Goal: Task Accomplishment & Management: Manage account settings

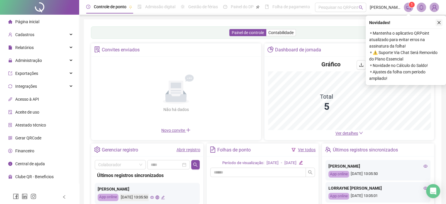
click at [437, 21] on icon "close" at bounding box center [439, 23] width 4 height 4
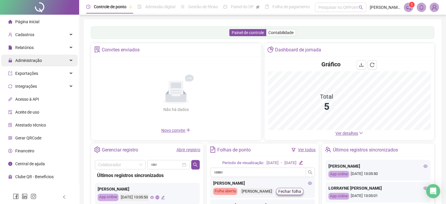
click at [35, 64] on span "Administração" at bounding box center [25, 61] width 34 height 12
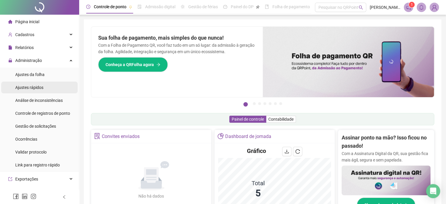
click at [41, 86] on span "Ajustes rápidos" at bounding box center [29, 87] width 28 height 5
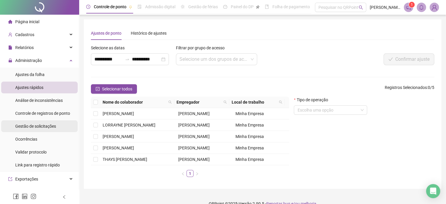
click at [36, 127] on span "Gestão de solicitações" at bounding box center [35, 126] width 41 height 5
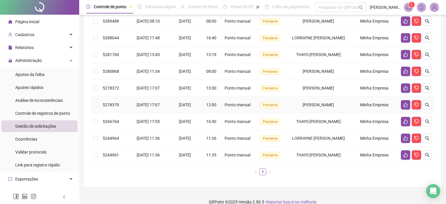
scroll to position [89, 0]
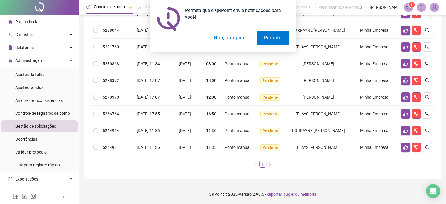
click at [224, 38] on button "Não, obrigado" at bounding box center [229, 37] width 47 height 15
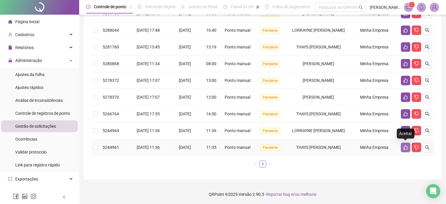
click at [406, 146] on icon "like" at bounding box center [405, 147] width 5 height 5
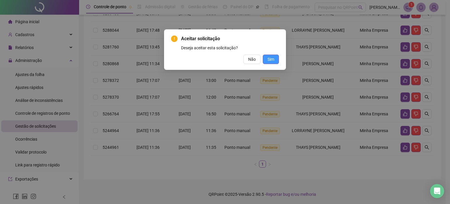
click at [271, 60] on span "Sim" at bounding box center [271, 59] width 7 height 6
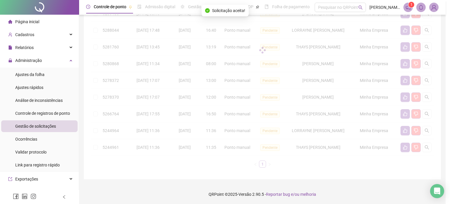
scroll to position [72, 0]
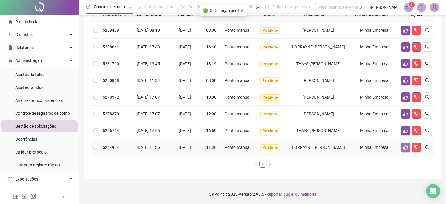
click at [402, 144] on button "button" at bounding box center [405, 146] width 9 height 9
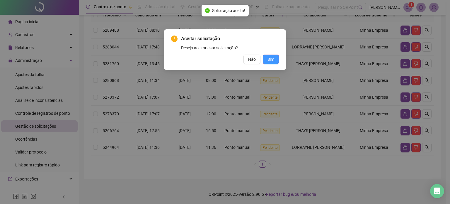
click at [273, 59] on span "Sim" at bounding box center [271, 59] width 7 height 6
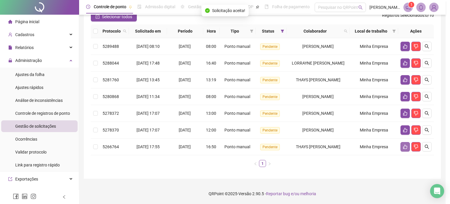
scroll to position [55, 0]
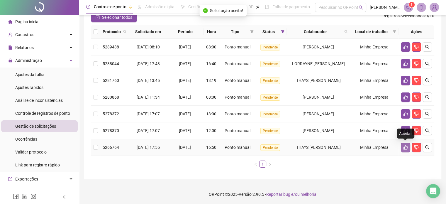
click at [406, 147] on icon "like" at bounding box center [405, 147] width 5 height 5
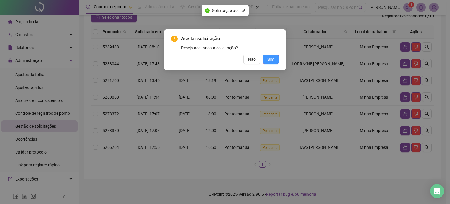
click at [272, 61] on span "Sim" at bounding box center [271, 59] width 7 height 6
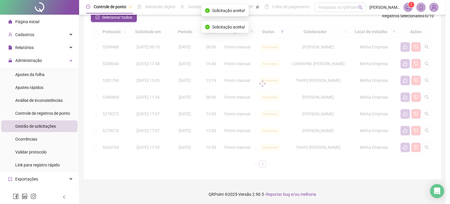
scroll to position [39, 0]
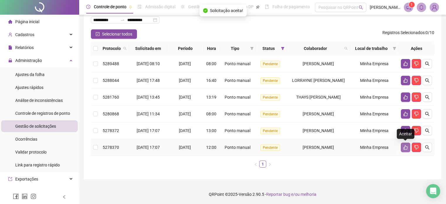
click at [409, 147] on button "button" at bounding box center [405, 146] width 9 height 9
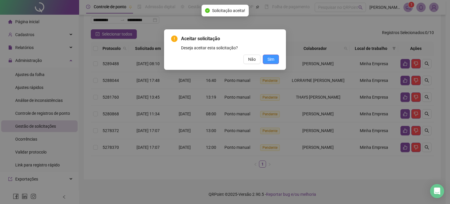
click at [273, 61] on span "Sim" at bounding box center [271, 59] width 7 height 6
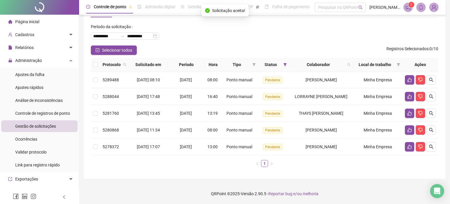
scroll to position [22, 0]
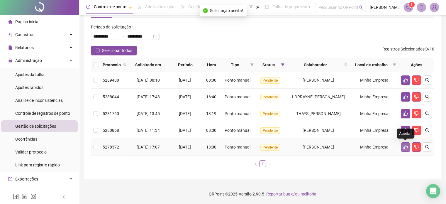
click at [405, 147] on icon "like" at bounding box center [405, 146] width 5 height 5
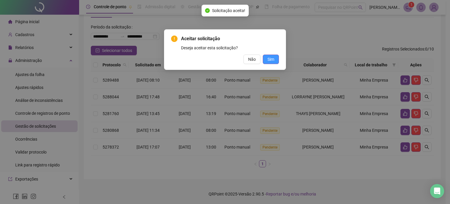
click at [275, 56] on button "Sim" at bounding box center [271, 59] width 16 height 9
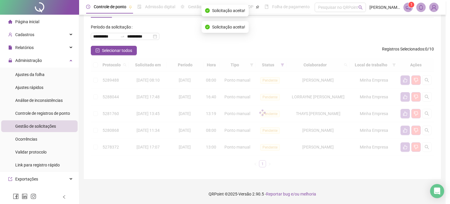
scroll to position [6, 0]
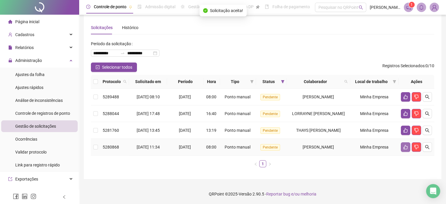
click at [404, 145] on icon "like" at bounding box center [405, 147] width 4 height 4
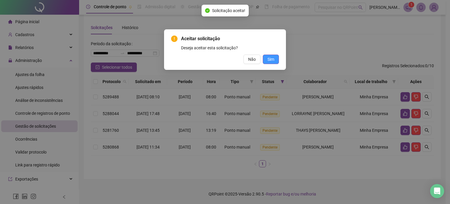
click at [270, 58] on span "Sim" at bounding box center [271, 59] width 7 height 6
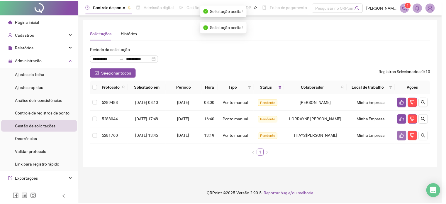
scroll to position [0, 0]
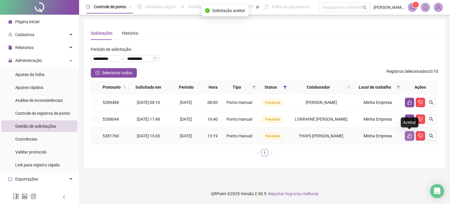
click at [406, 136] on button "button" at bounding box center [409, 135] width 9 height 9
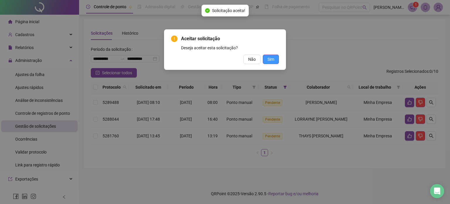
click at [268, 57] on span "Sim" at bounding box center [271, 59] width 7 height 6
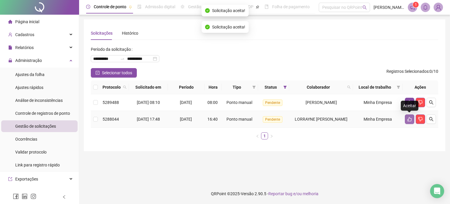
click at [413, 120] on button "button" at bounding box center [409, 118] width 9 height 9
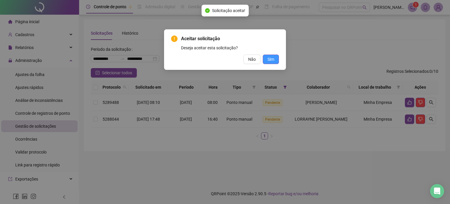
click at [273, 60] on span "Sim" at bounding box center [271, 59] width 7 height 6
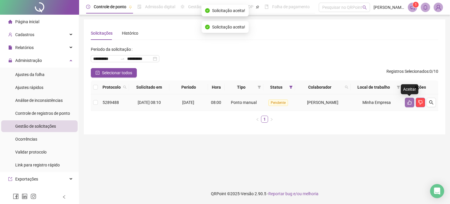
click at [410, 103] on icon "like" at bounding box center [409, 102] width 5 height 5
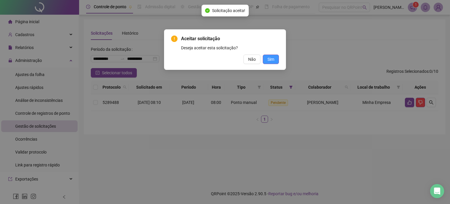
click at [273, 60] on span "Sim" at bounding box center [271, 59] width 7 height 6
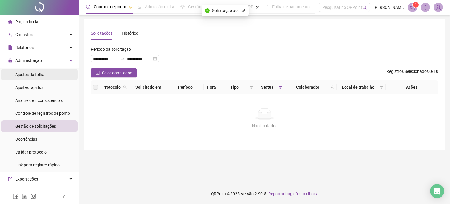
click at [48, 74] on li "Ajustes da folha" at bounding box center [39, 75] width 76 height 12
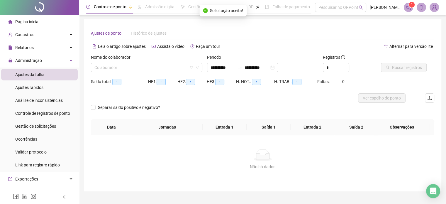
type input "**********"
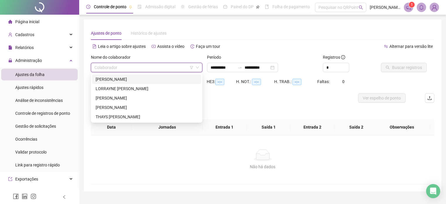
click at [125, 64] on input "search" at bounding box center [143, 67] width 99 height 9
click at [132, 79] on div "[PERSON_NAME]" at bounding box center [147, 79] width 102 height 6
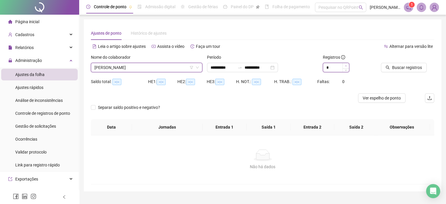
type input "*"
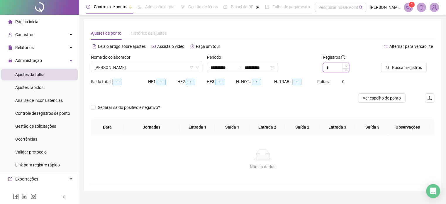
click at [343, 64] on span "Increase Value" at bounding box center [345, 65] width 6 height 5
click at [413, 68] on span "Buscar registros" at bounding box center [407, 67] width 30 height 6
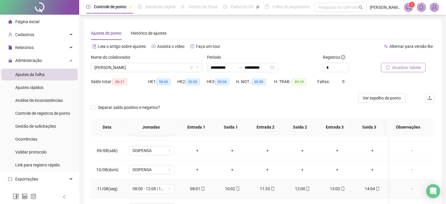
scroll to position [117, 0]
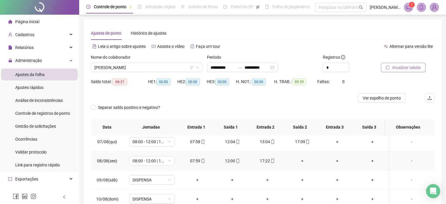
click at [300, 158] on div "+" at bounding box center [301, 160] width 25 height 6
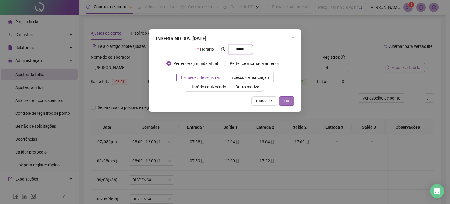
type input "*****"
click at [291, 102] on button "OK" at bounding box center [286, 100] width 15 height 9
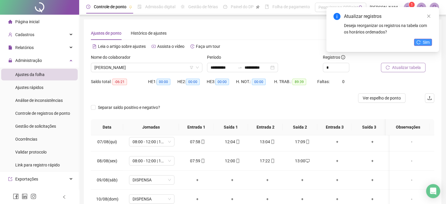
click at [424, 40] on span "Sim" at bounding box center [426, 42] width 7 height 6
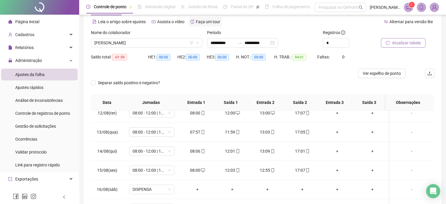
scroll to position [0, 0]
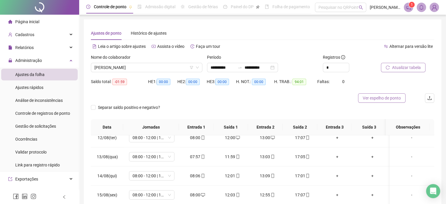
click at [390, 97] on span "Ver espelho de ponto" at bounding box center [381, 98] width 38 height 6
click at [406, 6] on icon "notification" at bounding box center [408, 7] width 5 height 5
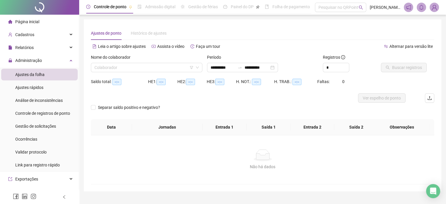
type input "**********"
click at [129, 67] on input "search" at bounding box center [143, 67] width 99 height 9
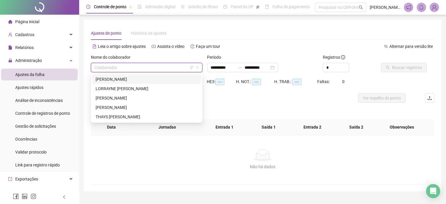
click at [108, 79] on div "[PERSON_NAME]" at bounding box center [147, 79] width 102 height 6
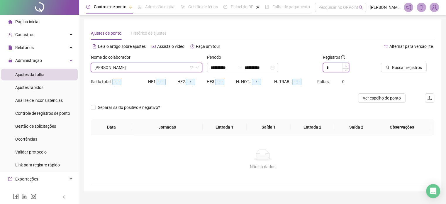
type input "*"
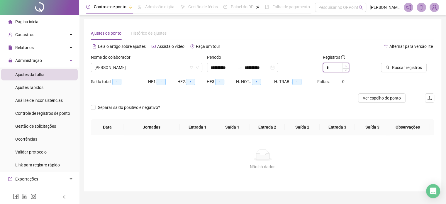
click at [345, 66] on icon "up" at bounding box center [346, 66] width 2 height 2
click at [386, 96] on span "Ver espelho de ponto" at bounding box center [381, 98] width 38 height 6
click at [255, 63] on div "**********" at bounding box center [262, 67] width 111 height 9
click at [255, 67] on input "**********" at bounding box center [256, 67] width 25 height 6
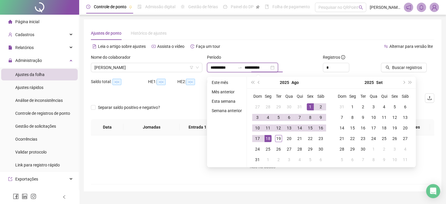
click at [255, 67] on input "**********" at bounding box center [256, 67] width 25 height 6
type input "**********"
click at [277, 139] on div "19" at bounding box center [278, 138] width 7 height 7
type input "**********"
click at [396, 69] on span "Buscar registros" at bounding box center [407, 67] width 30 height 6
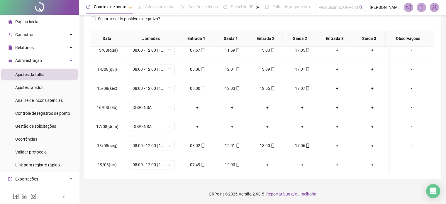
scroll to position [236, 0]
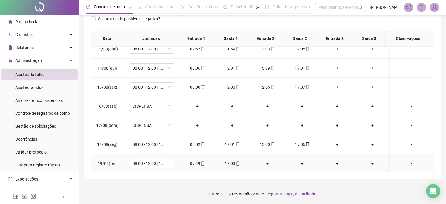
click at [266, 163] on div "+" at bounding box center [266, 163] width 25 height 6
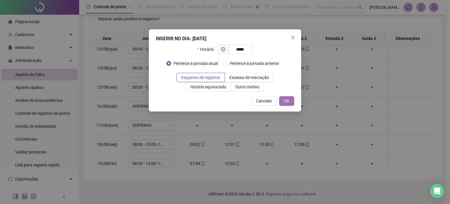
type input "*****"
click at [287, 102] on span "OK" at bounding box center [287, 101] width 6 height 6
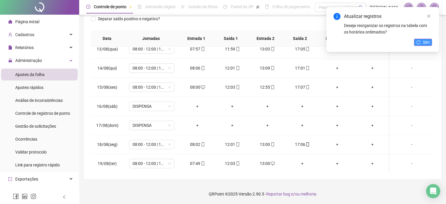
drag, startPoint x: 427, startPoint y: 41, endPoint x: 423, endPoint y: 40, distance: 3.3
click at [426, 41] on span "Sim" at bounding box center [426, 42] width 7 height 6
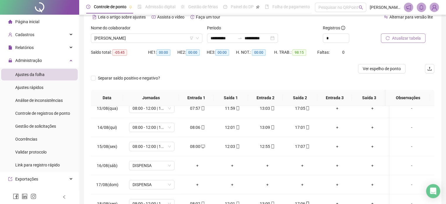
scroll to position [0, 0]
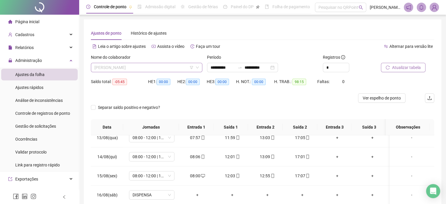
click at [150, 66] on span "[PERSON_NAME]" at bounding box center [146, 67] width 104 height 9
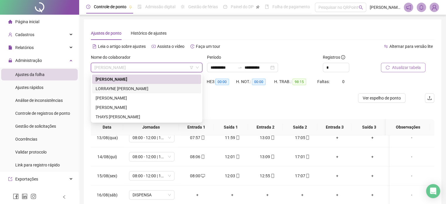
click at [151, 88] on div "LORRAYNE [PERSON_NAME]" at bounding box center [147, 88] width 102 height 6
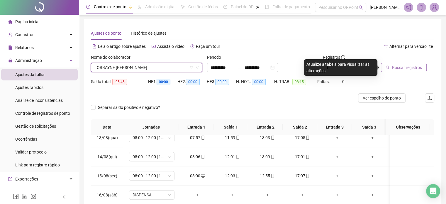
click at [225, 99] on div at bounding box center [219, 97] width 257 height 9
click at [402, 66] on span "Buscar registros" at bounding box center [407, 67] width 30 height 6
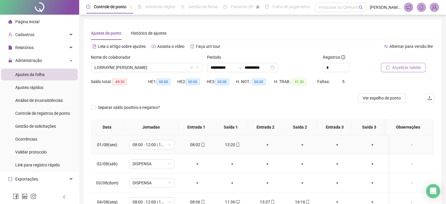
click at [200, 146] on span "mobile" at bounding box center [202, 144] width 5 height 4
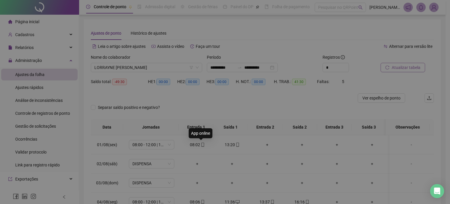
type input "**********"
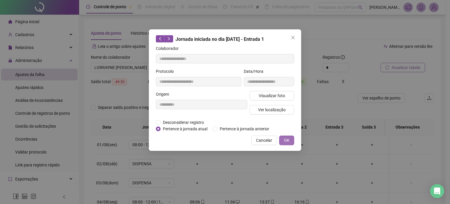
click at [288, 142] on span "OK" at bounding box center [287, 140] width 6 height 6
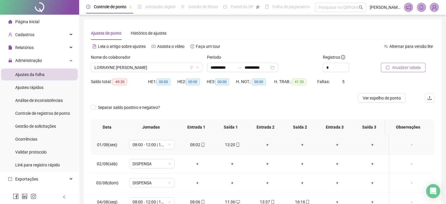
click at [237, 145] on icon "mobile" at bounding box center [238, 144] width 4 height 4
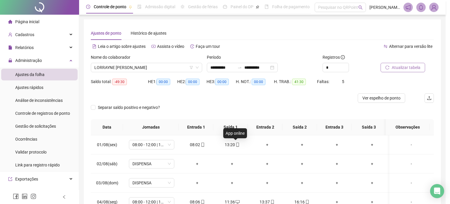
type input "**********"
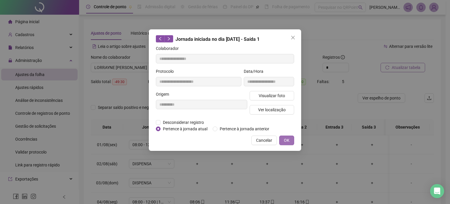
click at [286, 137] on span "OK" at bounding box center [287, 140] width 6 height 6
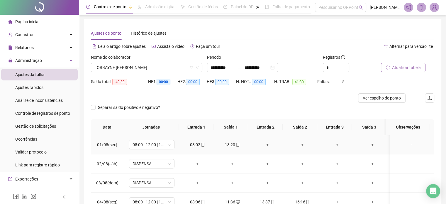
click at [232, 146] on div "13:20" at bounding box center [231, 144] width 25 height 6
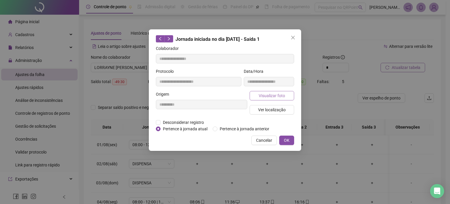
click at [276, 95] on span "Visualizar foto" at bounding box center [272, 95] width 26 height 6
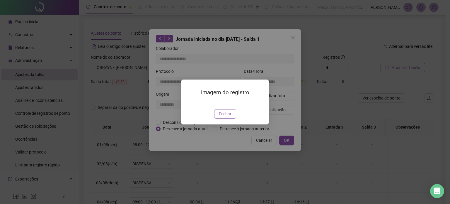
click at [229, 117] on span "Fechar" at bounding box center [225, 113] width 13 height 6
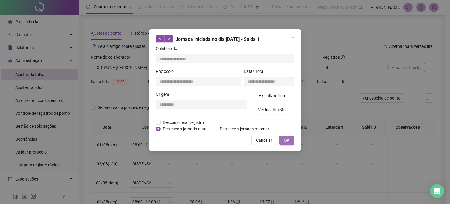
click at [287, 139] on span "OK" at bounding box center [287, 140] width 6 height 6
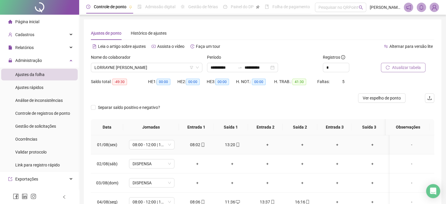
click at [267, 144] on div "+" at bounding box center [266, 144] width 25 height 6
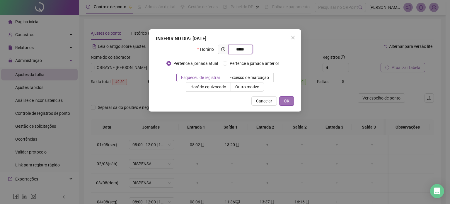
type input "*****"
click at [290, 99] on button "OK" at bounding box center [286, 100] width 15 height 9
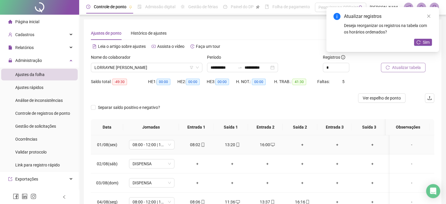
click at [301, 145] on div "+" at bounding box center [301, 144] width 25 height 6
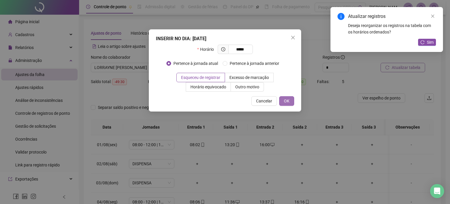
type input "*****"
click at [288, 101] on span "OK" at bounding box center [287, 101] width 6 height 6
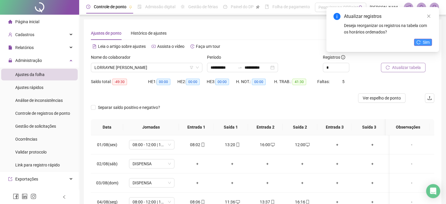
click at [424, 42] on span "Sim" at bounding box center [426, 42] width 7 height 6
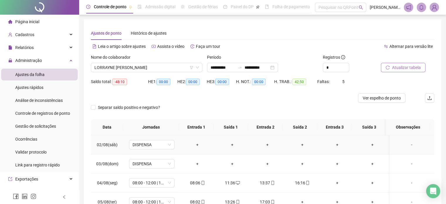
scroll to position [29, 0]
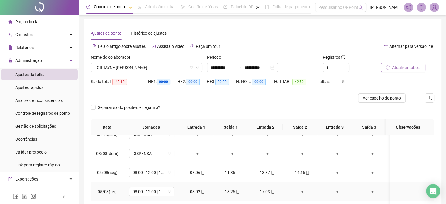
click at [301, 192] on div "+" at bounding box center [301, 191] width 25 height 6
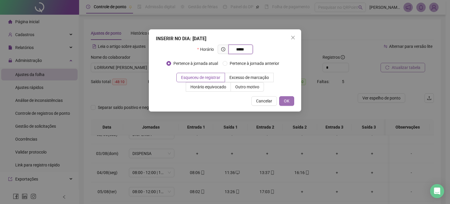
type input "*****"
click at [289, 101] on span "OK" at bounding box center [287, 101] width 6 height 6
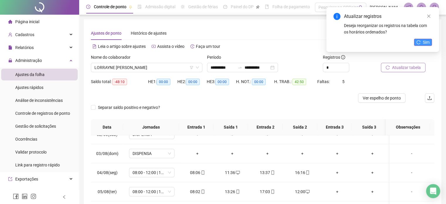
click at [426, 40] on span "Sim" at bounding box center [426, 42] width 7 height 6
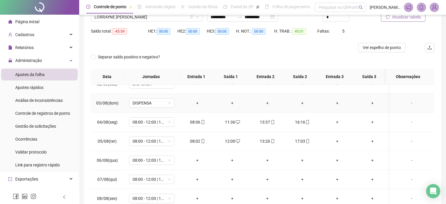
scroll to position [88, 0]
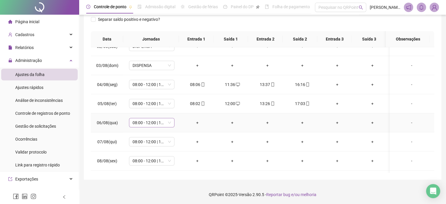
click at [156, 123] on span "08:00 - 12:00 | 13:00 - 16:00" at bounding box center [151, 122] width 38 height 9
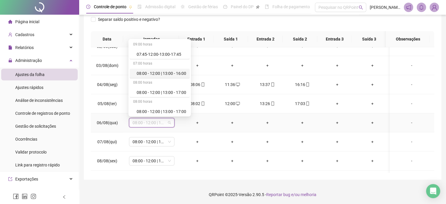
scroll to position [59, 0]
click at [154, 91] on div "Dispensa" at bounding box center [162, 91] width 50 height 6
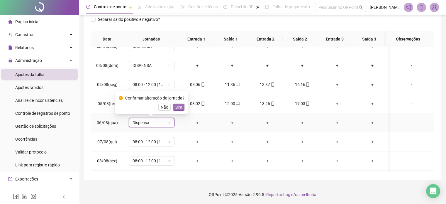
click at [177, 105] on span "Sim" at bounding box center [178, 107] width 7 height 6
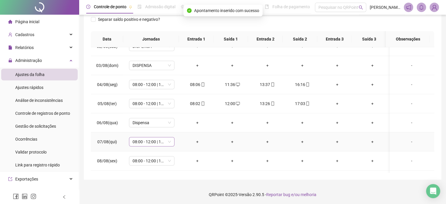
click at [169, 139] on span "08:00 - 12:00 | 13:00 - 16:00" at bounding box center [151, 141] width 38 height 9
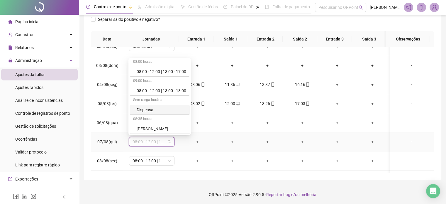
click at [147, 109] on div "Dispensa" at bounding box center [162, 109] width 50 height 6
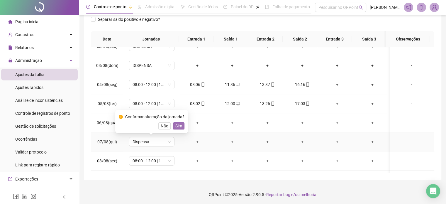
click at [181, 124] on button "Sim" at bounding box center [178, 125] width 11 height 7
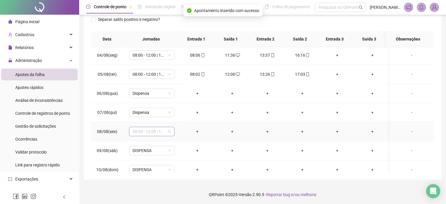
click at [170, 130] on span "08:00 - 12:00 | 13:00 - 16:00" at bounding box center [151, 131] width 38 height 9
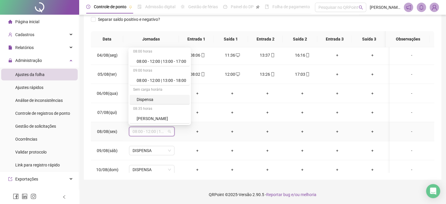
click at [155, 99] on div "Dispensa" at bounding box center [162, 99] width 50 height 6
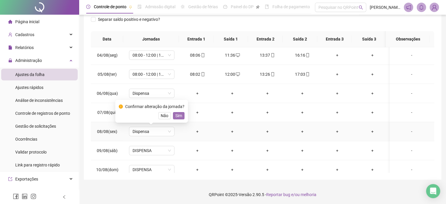
click at [179, 113] on span "Sim" at bounding box center [178, 115] width 7 height 6
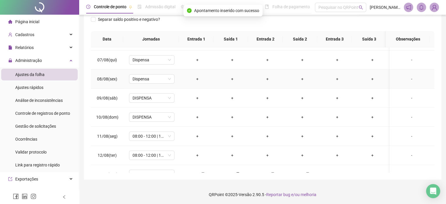
scroll to position [117, 0]
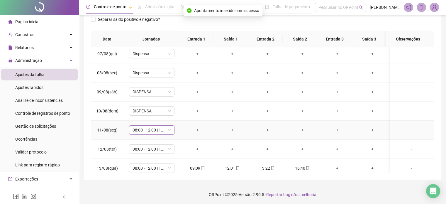
click at [160, 128] on span "08:00 - 12:00 | 13:00 - 16:00" at bounding box center [151, 129] width 38 height 9
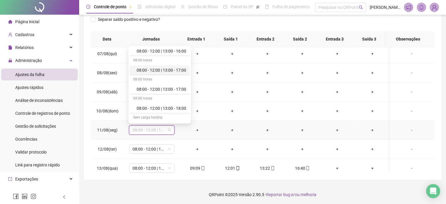
scroll to position [59, 0]
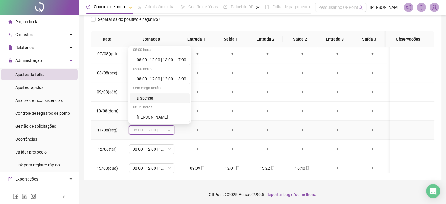
click at [155, 99] on div "Dispensa" at bounding box center [162, 98] width 50 height 6
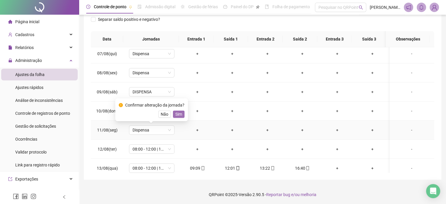
click at [175, 112] on span "Sim" at bounding box center [178, 114] width 7 height 6
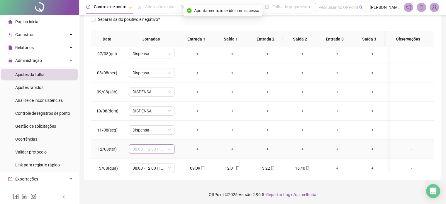
click at [168, 148] on span "08:00 - 12:00 | 13:00 - 16:00" at bounding box center [151, 148] width 38 height 9
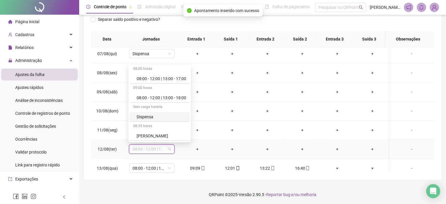
click at [146, 119] on div "Dispensa" at bounding box center [162, 116] width 50 height 6
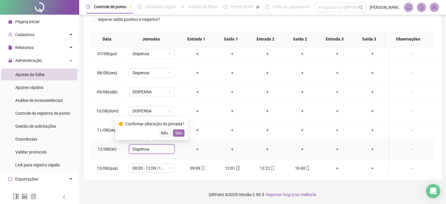
click at [178, 130] on span "Sim" at bounding box center [178, 133] width 7 height 6
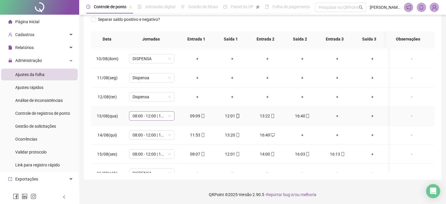
scroll to position [176, 0]
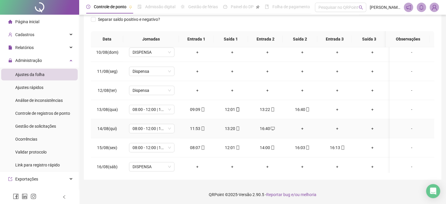
click at [297, 129] on div "+" at bounding box center [301, 128] width 25 height 6
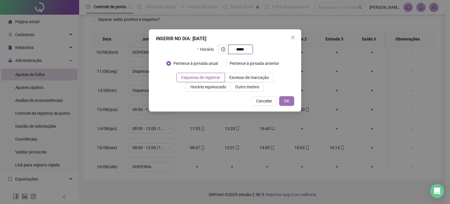
type input "*****"
click at [289, 99] on span "OK" at bounding box center [287, 101] width 6 height 6
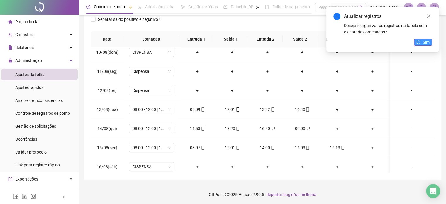
click at [426, 42] on span "Sim" at bounding box center [426, 42] width 7 height 6
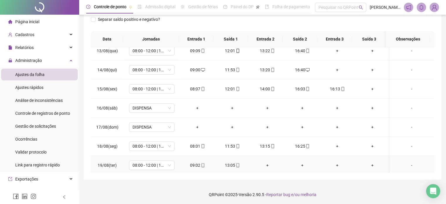
scroll to position [236, 0]
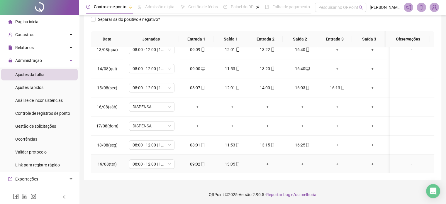
click at [264, 164] on div "+" at bounding box center [266, 164] width 25 height 6
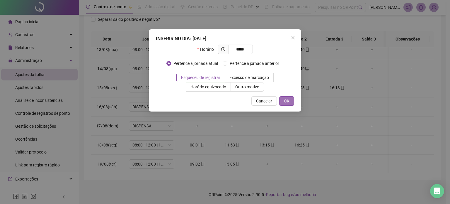
type input "*****"
click at [289, 102] on span "OK" at bounding box center [287, 101] width 6 height 6
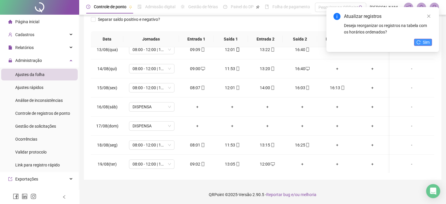
click at [423, 41] on span "Sim" at bounding box center [426, 42] width 7 height 6
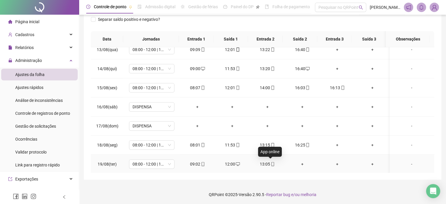
click at [270, 163] on icon "mobile" at bounding box center [272, 164] width 4 height 4
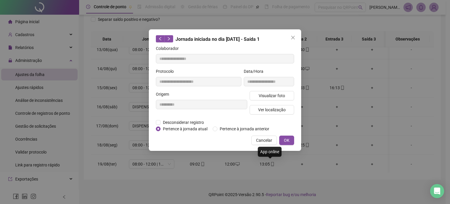
type input "**********"
click at [274, 96] on span "Visualizar foto" at bounding box center [272, 95] width 26 height 6
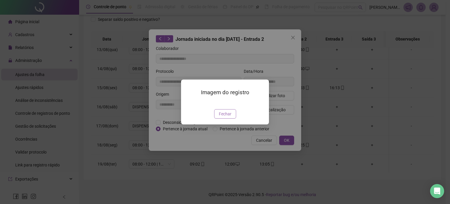
click at [230, 117] on span "Fechar" at bounding box center [225, 113] width 13 height 6
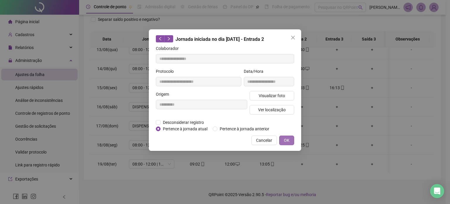
click at [289, 135] on button "OK" at bounding box center [286, 139] width 15 height 9
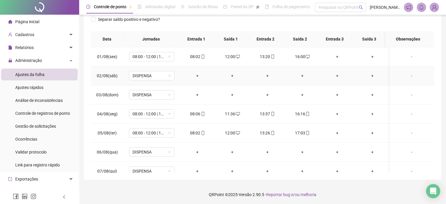
scroll to position [0, 0]
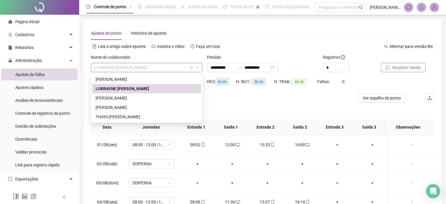
click at [145, 69] on span "LORRAYNE [PERSON_NAME]" at bounding box center [146, 67] width 104 height 9
click at [142, 101] on div "[PERSON_NAME]" at bounding box center [147, 98] width 102 height 6
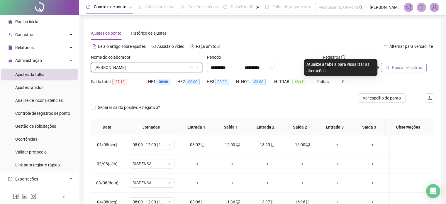
click at [343, 91] on div "Faltas: 0" at bounding box center [331, 85] width 29 height 16
click at [413, 69] on span "Buscar registros" at bounding box center [407, 67] width 30 height 6
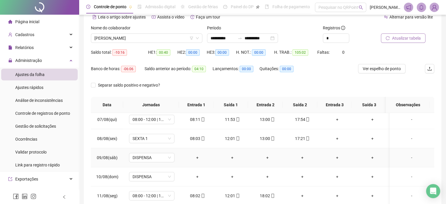
scroll to position [147, 0]
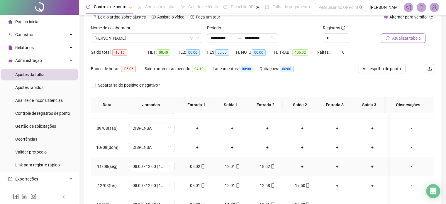
click at [299, 166] on div "+" at bounding box center [301, 166] width 25 height 6
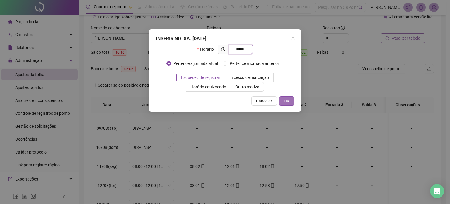
type input "*****"
click at [286, 96] on button "OK" at bounding box center [286, 100] width 15 height 9
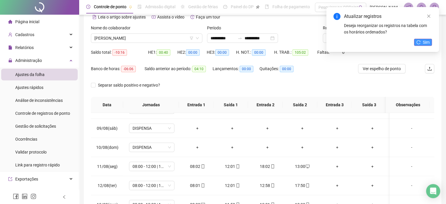
click at [424, 40] on span "Sim" at bounding box center [426, 42] width 7 height 6
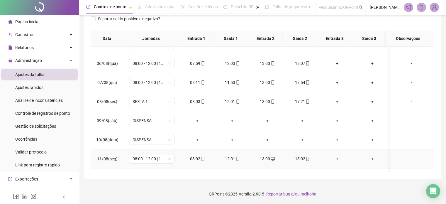
scroll to position [117, 0]
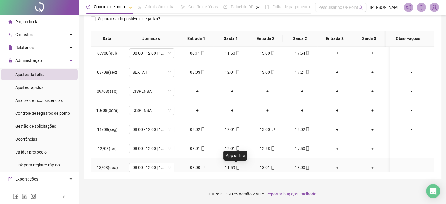
click at [236, 168] on span at bounding box center [237, 167] width 5 height 5
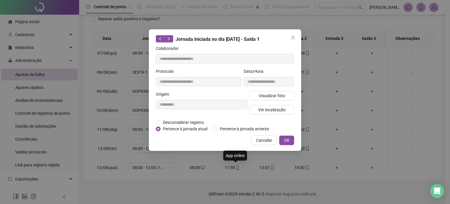
type input "**********"
click at [271, 97] on span "Visualizar foto" at bounding box center [272, 95] width 26 height 6
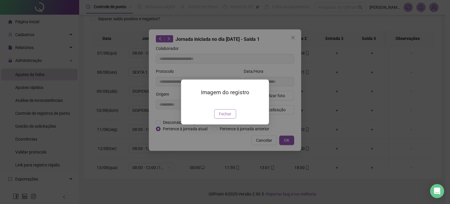
click at [227, 117] on span "Fechar" at bounding box center [225, 113] width 13 height 6
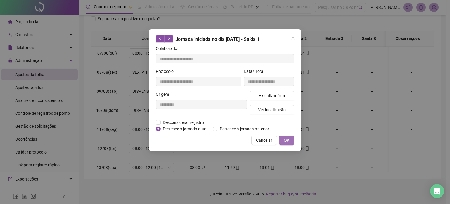
click at [287, 140] on span "OK" at bounding box center [287, 140] width 6 height 6
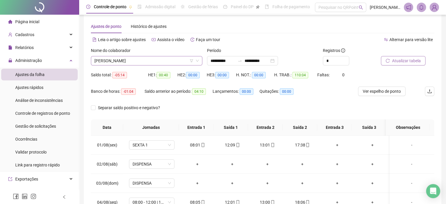
scroll to position [0, 0]
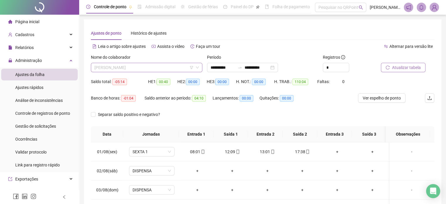
click at [135, 64] on span "[PERSON_NAME]" at bounding box center [146, 67] width 104 height 9
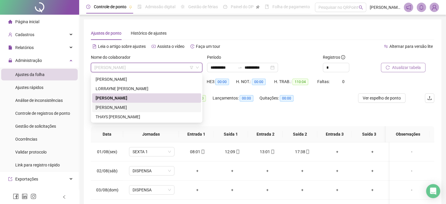
click at [132, 108] on div "[PERSON_NAME]" at bounding box center [147, 107] width 102 height 6
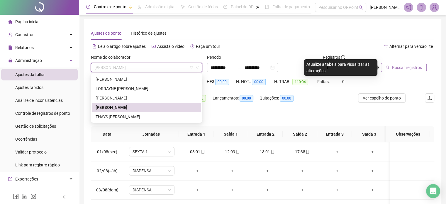
click at [153, 71] on span "[PERSON_NAME]" at bounding box center [146, 67] width 104 height 9
click at [140, 117] on div "THAYS [PERSON_NAME]" at bounding box center [147, 116] width 102 height 6
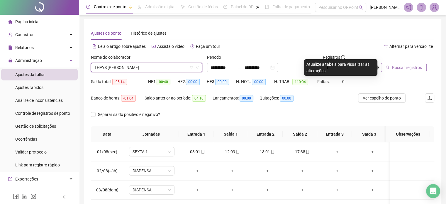
click at [413, 69] on span "Buscar registros" at bounding box center [407, 67] width 30 height 6
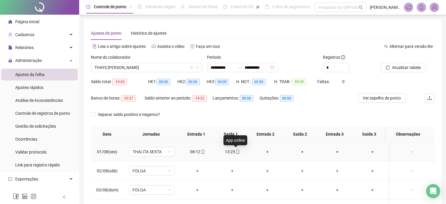
click at [236, 152] on icon "mobile" at bounding box center [238, 151] width 4 height 4
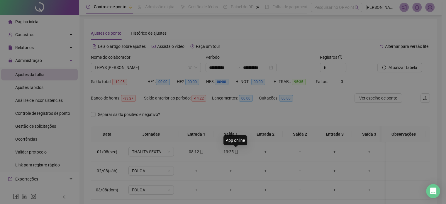
type input "**********"
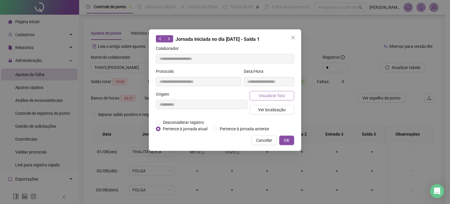
click at [275, 98] on button "Visualizar foto" at bounding box center [272, 95] width 45 height 9
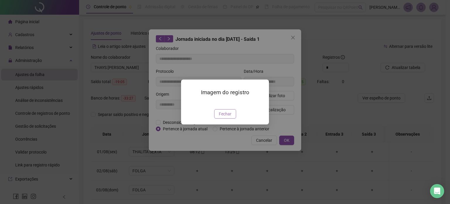
click at [230, 117] on span "Fechar" at bounding box center [225, 113] width 13 height 6
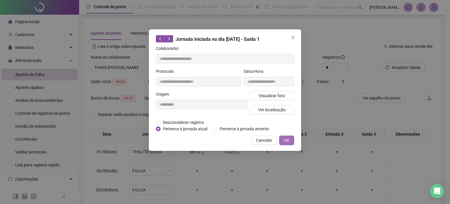
click at [287, 139] on span "OK" at bounding box center [287, 140] width 6 height 6
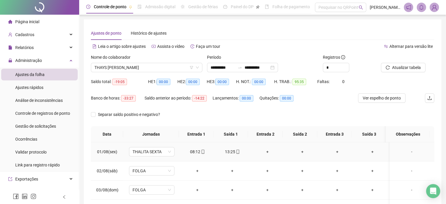
click at [263, 152] on div "+" at bounding box center [266, 151] width 25 height 6
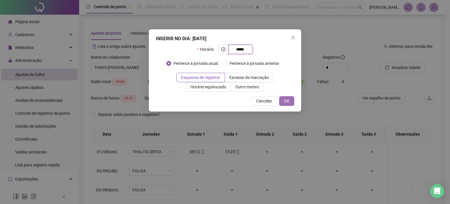
type input "*****"
click at [289, 101] on span "OK" at bounding box center [287, 101] width 6 height 6
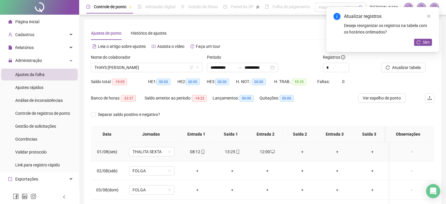
click at [302, 151] on div "+" at bounding box center [301, 151] width 25 height 6
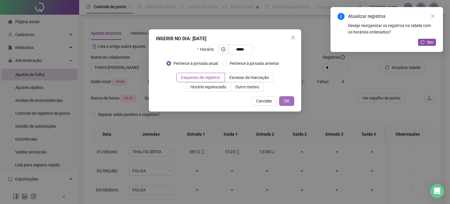
type input "*****"
click at [286, 102] on span "OK" at bounding box center [287, 101] width 6 height 6
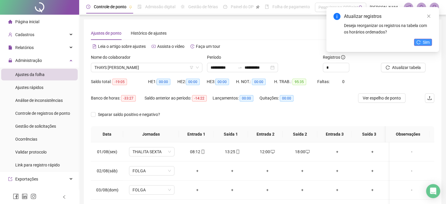
click at [420, 40] on icon "reload" at bounding box center [418, 42] width 4 height 4
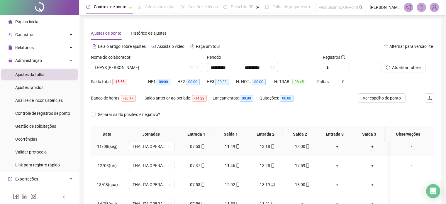
scroll to position [205, 0]
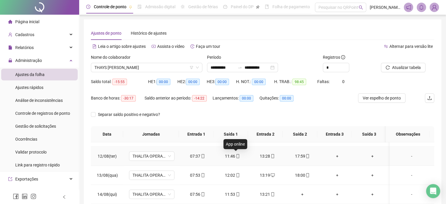
click at [236, 157] on icon "mobile" at bounding box center [238, 156] width 4 height 4
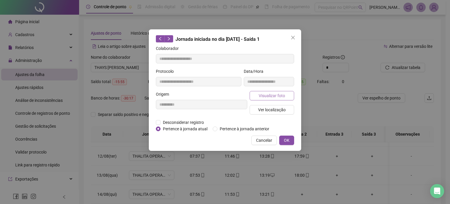
type input "**********"
click at [274, 97] on span "Visualizar foto" at bounding box center [272, 95] width 26 height 6
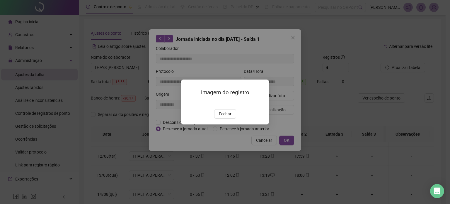
click at [188, 103] on img at bounding box center [188, 103] width 0 height 0
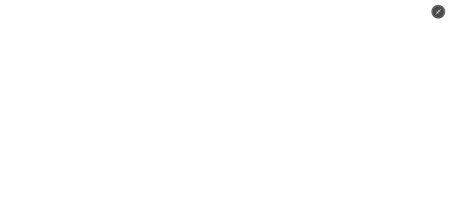
drag, startPoint x: 332, startPoint y: 31, endPoint x: 274, endPoint y: 27, distance: 57.6
click at [327, 31] on div at bounding box center [225, 102] width 450 height 204
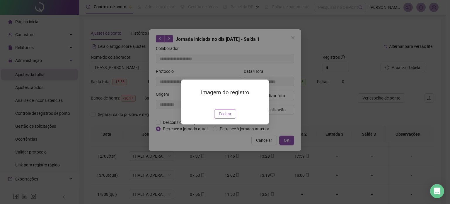
drag, startPoint x: 216, startPoint y: 141, endPoint x: 217, endPoint y: 148, distance: 6.8
click at [216, 124] on div "Imagem do registro Fechar" at bounding box center [225, 101] width 88 height 45
click at [220, 117] on span "Fechar" at bounding box center [225, 113] width 13 height 6
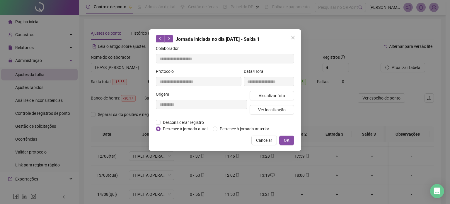
drag, startPoint x: 285, startPoint y: 140, endPoint x: 293, endPoint y: 140, distance: 8.2
click at [285, 140] on span "OK" at bounding box center [287, 140] width 6 height 6
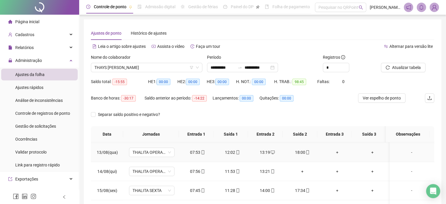
scroll to position [234, 0]
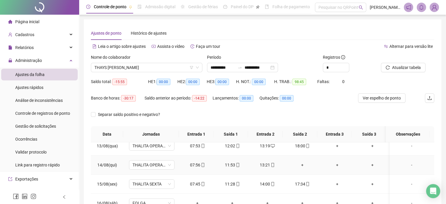
click at [298, 162] on div "+" at bounding box center [301, 164] width 25 height 6
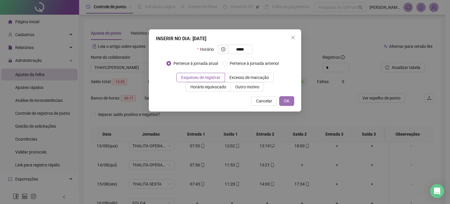
type input "*****"
click at [291, 101] on button "OK" at bounding box center [286, 100] width 15 height 9
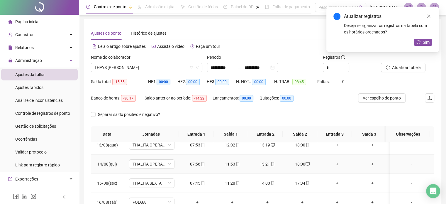
scroll to position [236, 0]
click at [424, 41] on span "Sim" at bounding box center [426, 42] width 7 height 6
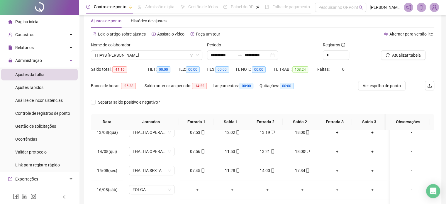
scroll to position [0, 0]
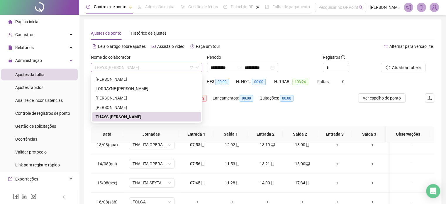
click at [149, 64] on span "THAYS [PERSON_NAME]" at bounding box center [146, 67] width 104 height 9
click at [124, 90] on div "LORRAYNE [PERSON_NAME]" at bounding box center [147, 88] width 102 height 6
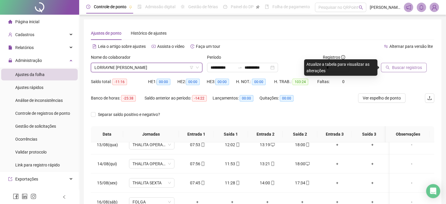
click at [406, 69] on span "Buscar registros" at bounding box center [407, 67] width 30 height 6
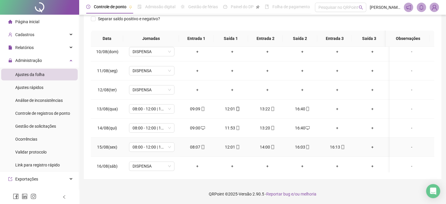
scroll to position [205, 0]
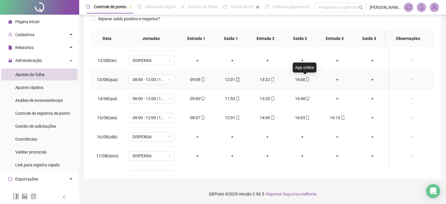
click at [305, 79] on span "mobile" at bounding box center [307, 79] width 5 height 4
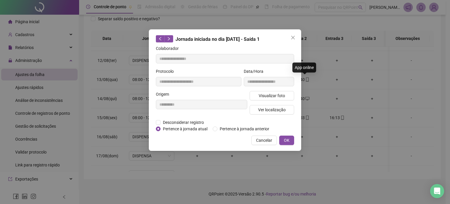
type input "**********"
click at [279, 97] on span "Visualizar foto" at bounding box center [272, 95] width 26 height 6
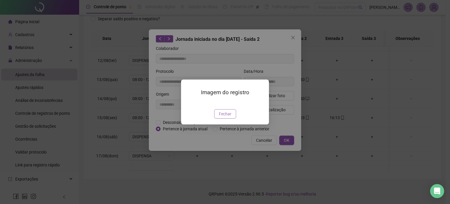
click at [230, 117] on span "Fechar" at bounding box center [225, 113] width 13 height 6
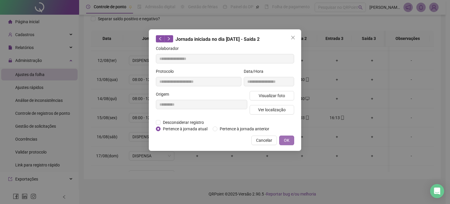
click at [282, 138] on button "OK" at bounding box center [286, 139] width 15 height 9
